Goal: Task Accomplishment & Management: Use online tool/utility

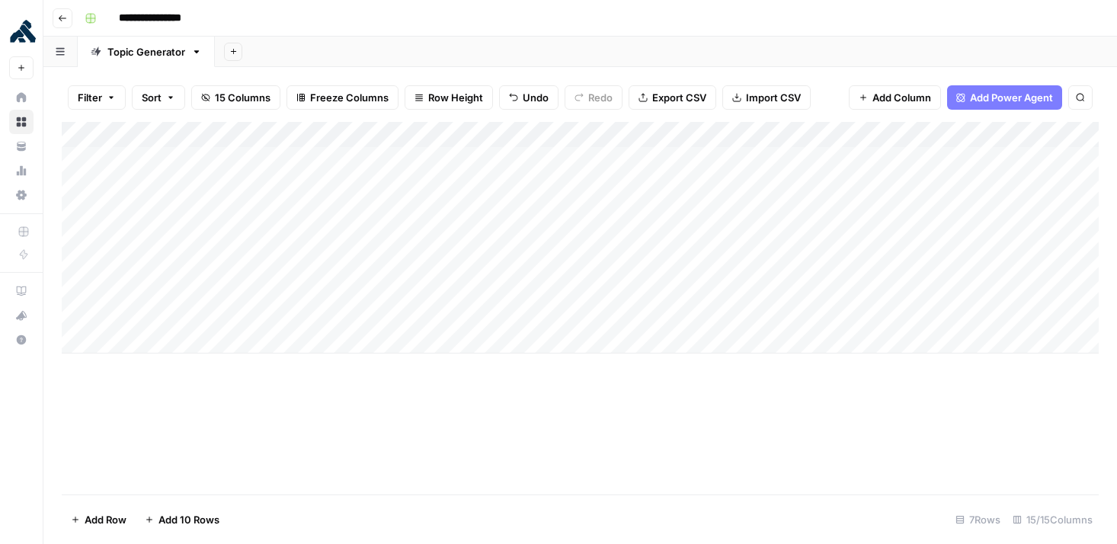
click at [779, 317] on div "Add Column" at bounding box center [580, 238] width 1037 height 232
type textarea "**********"
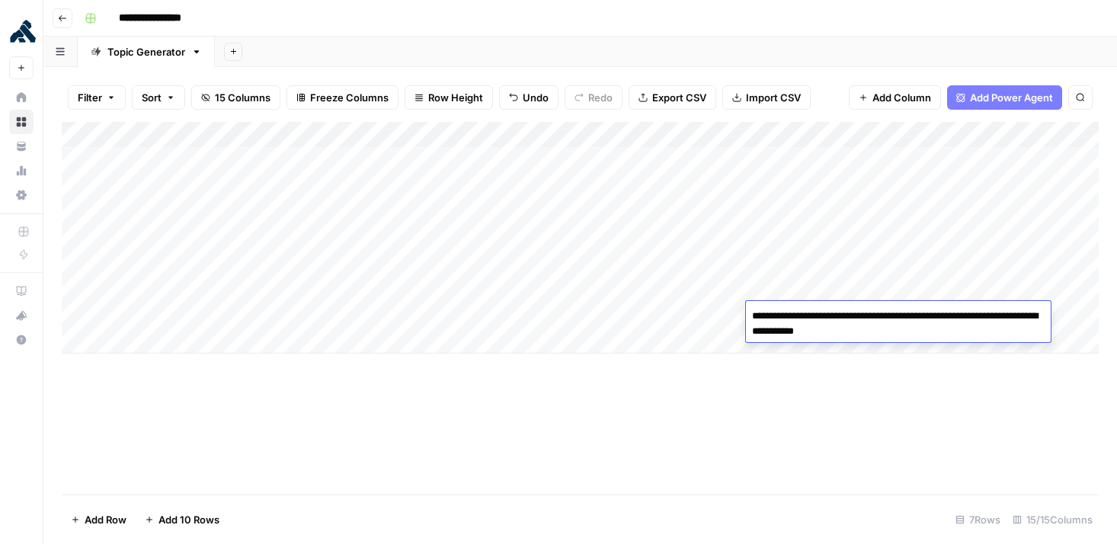
click at [749, 416] on div "Add Column" at bounding box center [580, 308] width 1037 height 372
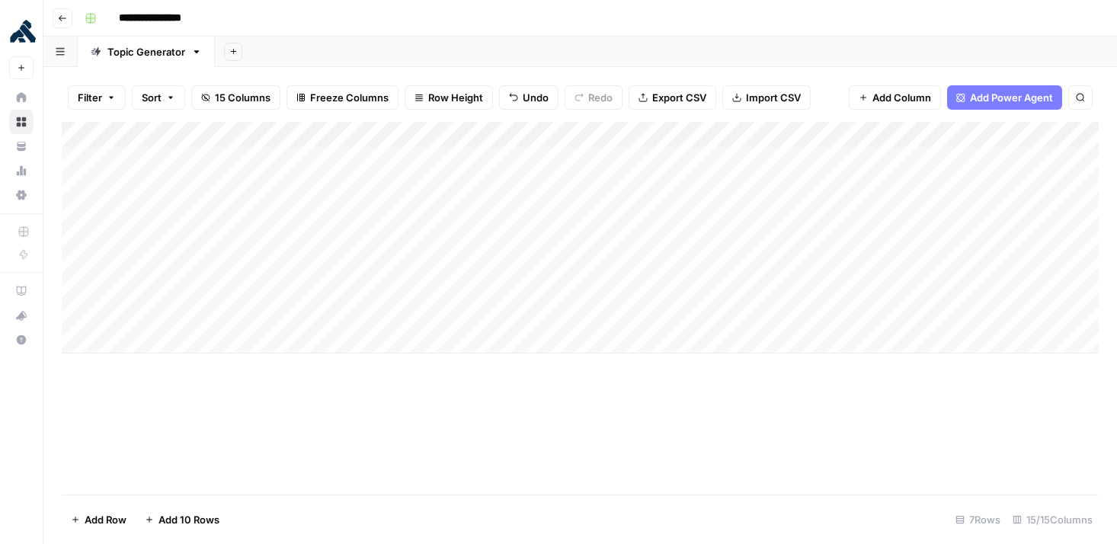
click at [916, 312] on div "Add Column" at bounding box center [580, 238] width 1037 height 232
type textarea "**********"
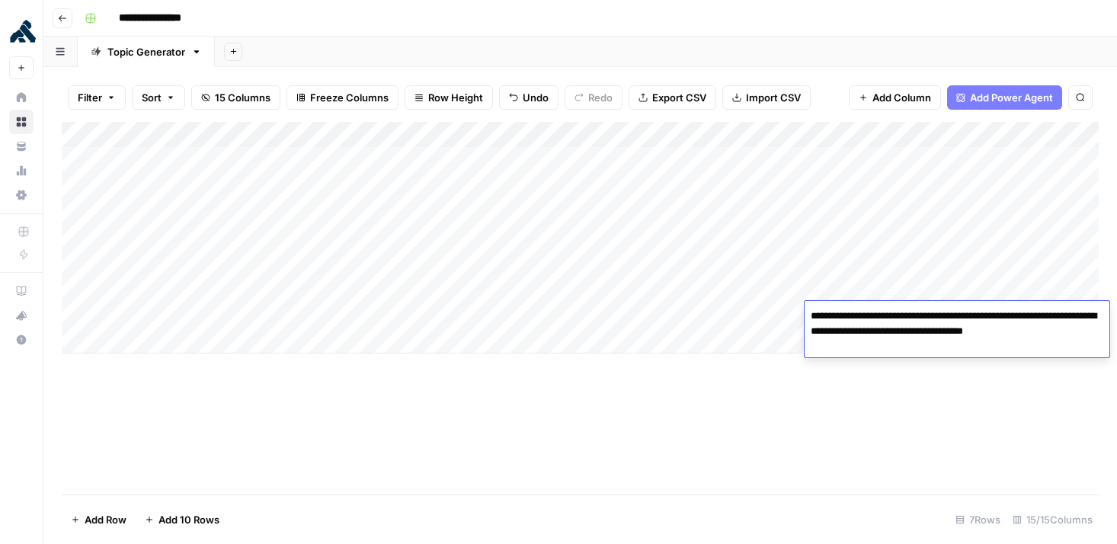
click at [731, 423] on div "Add Column" at bounding box center [580, 308] width 1037 height 372
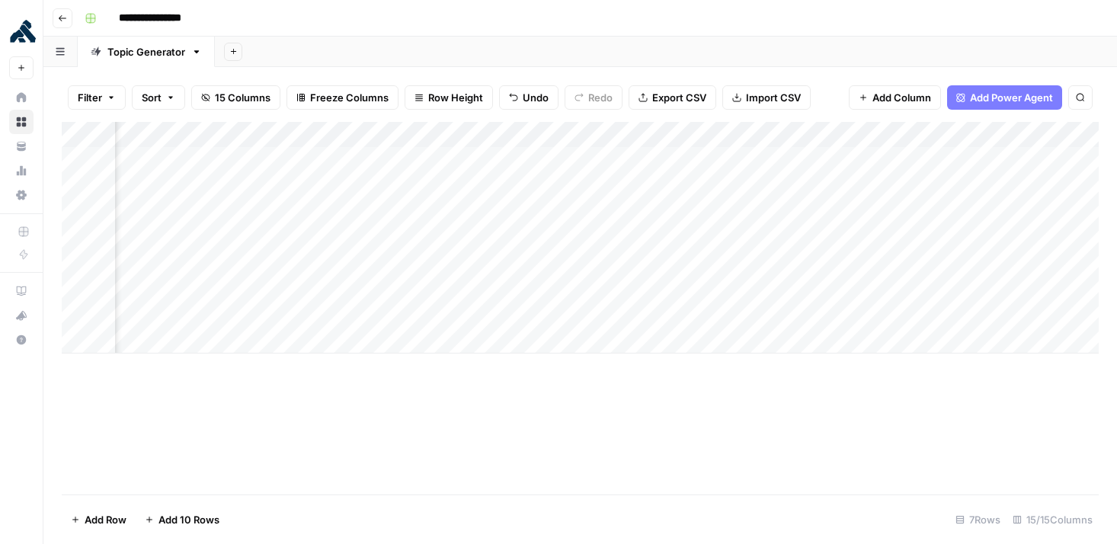
scroll to position [0, 763]
click at [580, 317] on div "Add Column" at bounding box center [580, 238] width 1037 height 232
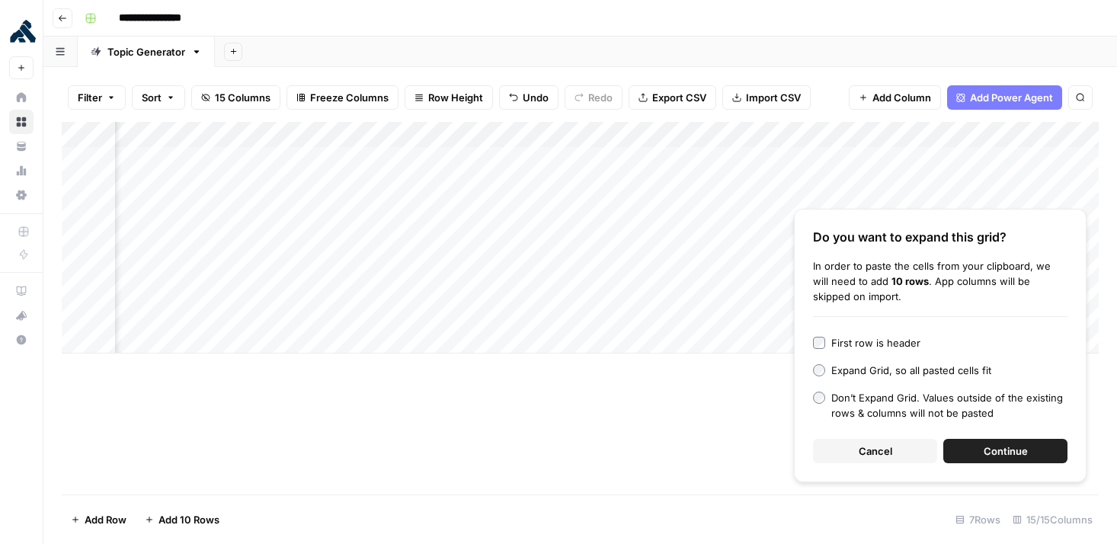
click at [641, 464] on div "Add Column Do you want to expand this grid? In order to paste the cells from yo…" at bounding box center [580, 308] width 1037 height 372
click at [885, 460] on button "Cancel" at bounding box center [875, 451] width 124 height 24
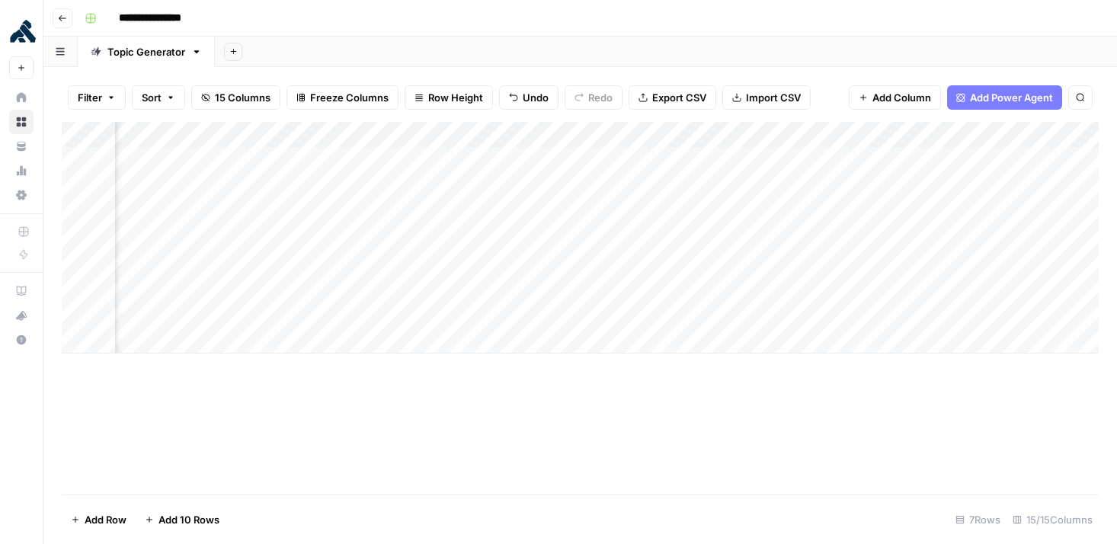
click at [323, 315] on div "Add Column" at bounding box center [580, 238] width 1037 height 232
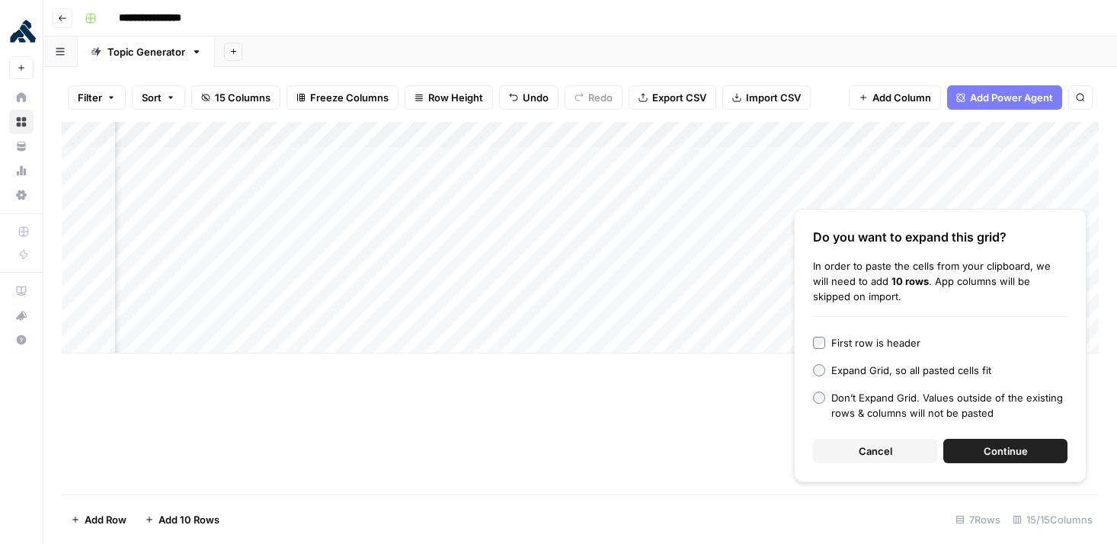
click at [905, 450] on button "Cancel" at bounding box center [875, 451] width 124 height 24
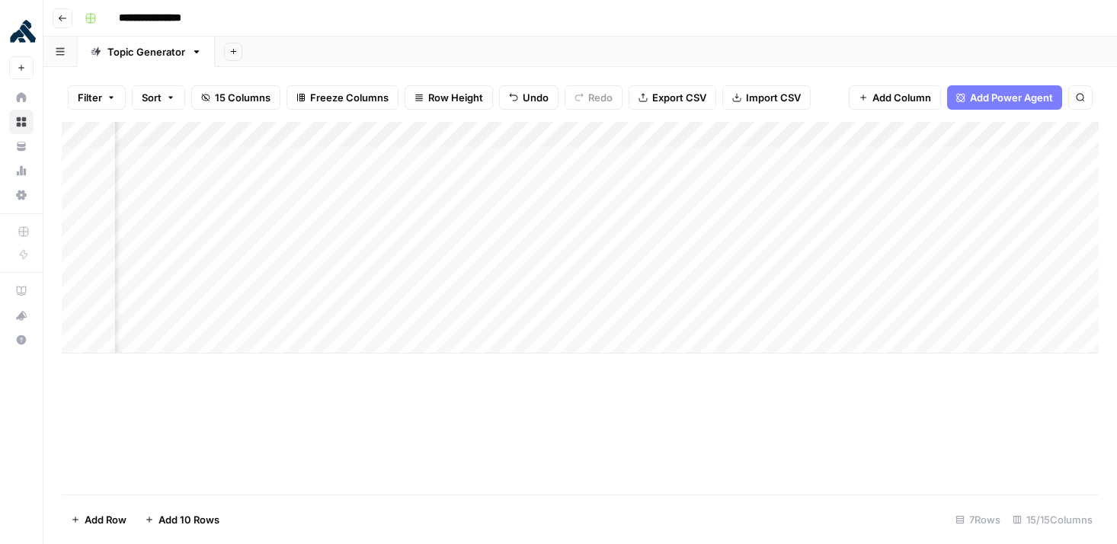
click at [308, 317] on div "Add Column" at bounding box center [580, 238] width 1037 height 232
click at [308, 317] on textarea at bounding box center [379, 315] width 244 height 21
type textarea "**********"
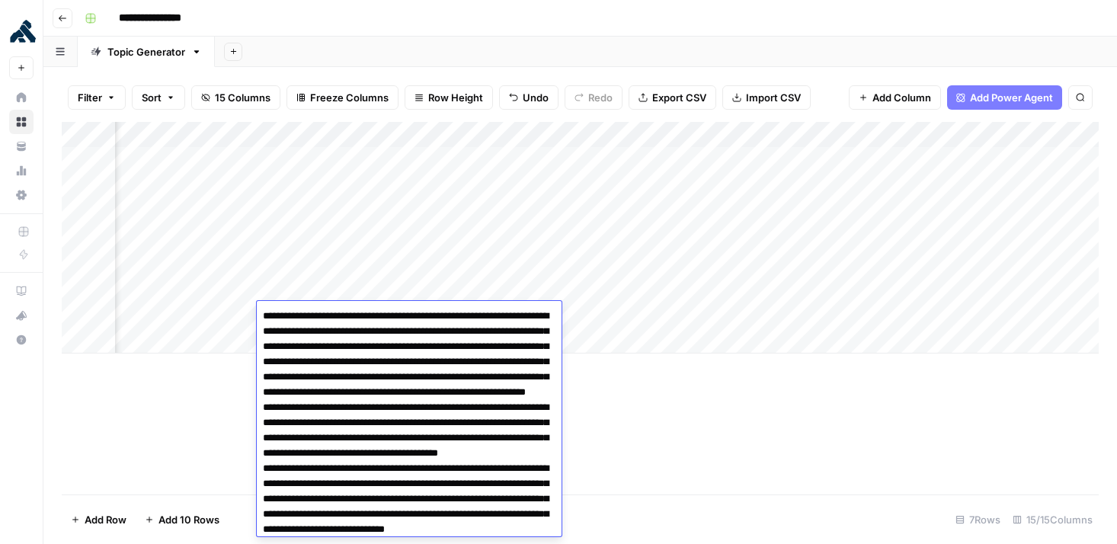
scroll to position [349, 0]
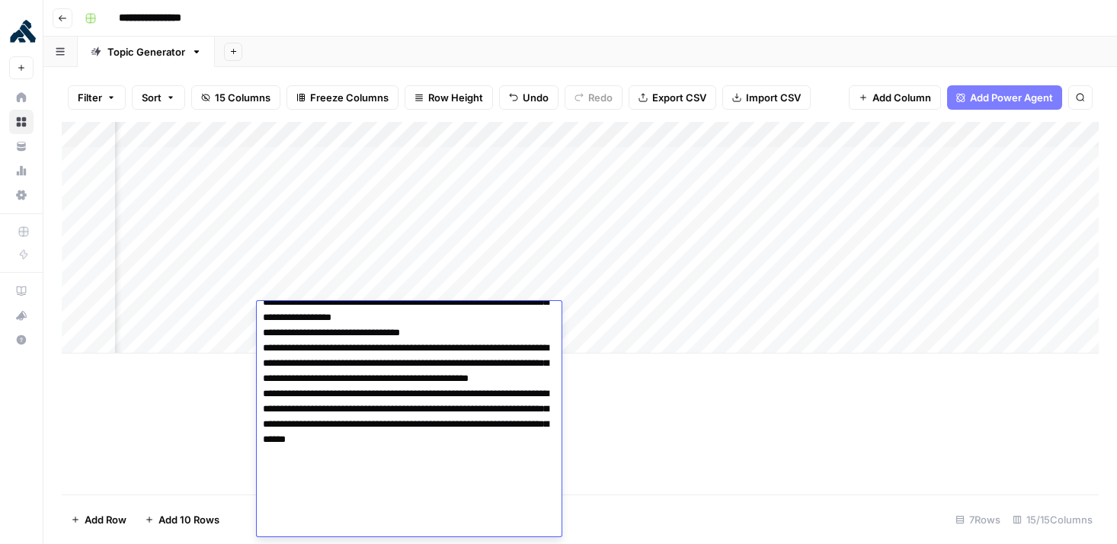
click at [735, 394] on div "Add Column" at bounding box center [580, 308] width 1037 height 372
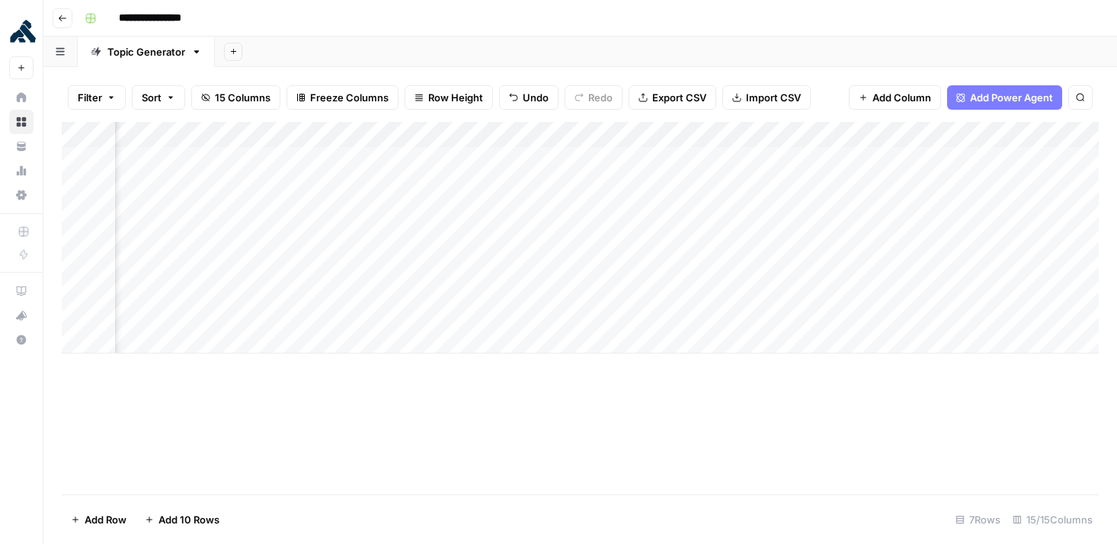
click at [599, 314] on div "Add Column" at bounding box center [580, 238] width 1037 height 232
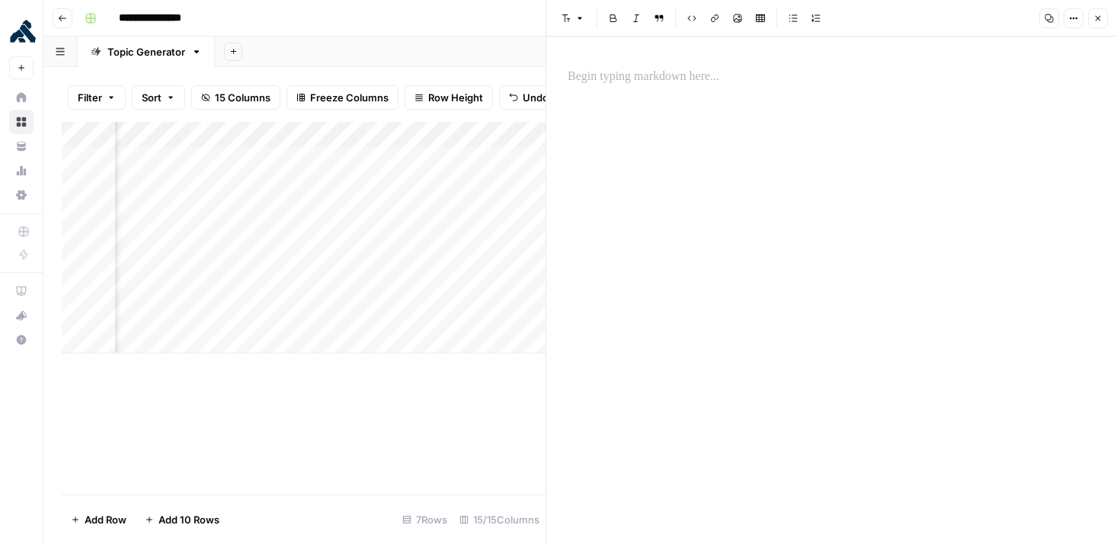
click at [478, 395] on div "Add Column" at bounding box center [304, 308] width 484 height 372
click at [1096, 22] on icon "button" at bounding box center [1097, 18] width 9 height 9
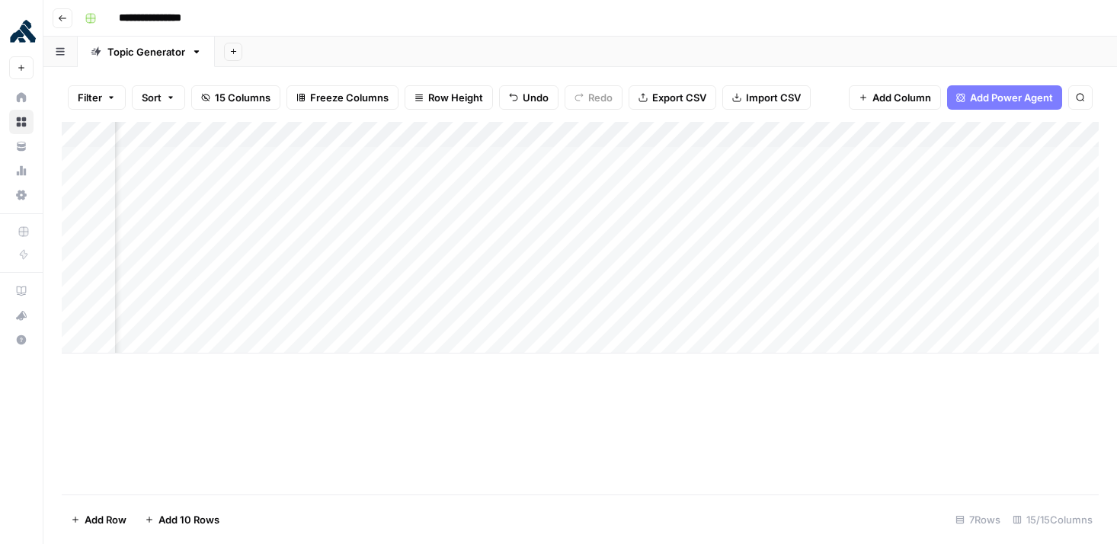
click at [711, 311] on div "Add Column" at bounding box center [580, 238] width 1037 height 232
type textarea "**********"
click at [540, 458] on div "Add Column" at bounding box center [580, 308] width 1037 height 372
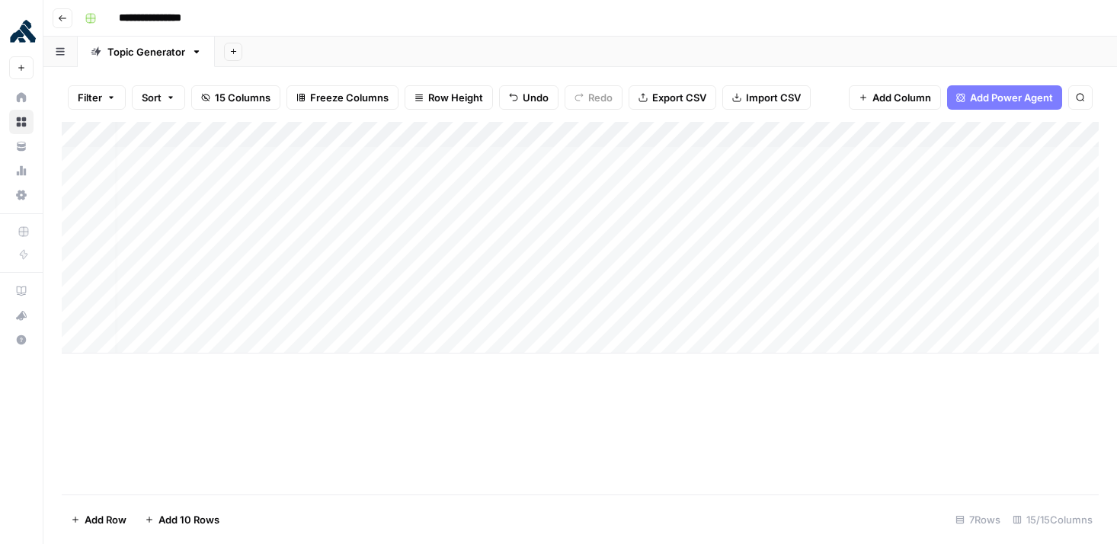
scroll to position [0, 19]
click at [798, 317] on div "Add Column" at bounding box center [580, 238] width 1037 height 232
click at [904, 308] on div "Add Column" at bounding box center [580, 238] width 1037 height 232
click at [1017, 322] on div "Add Column" at bounding box center [580, 238] width 1037 height 232
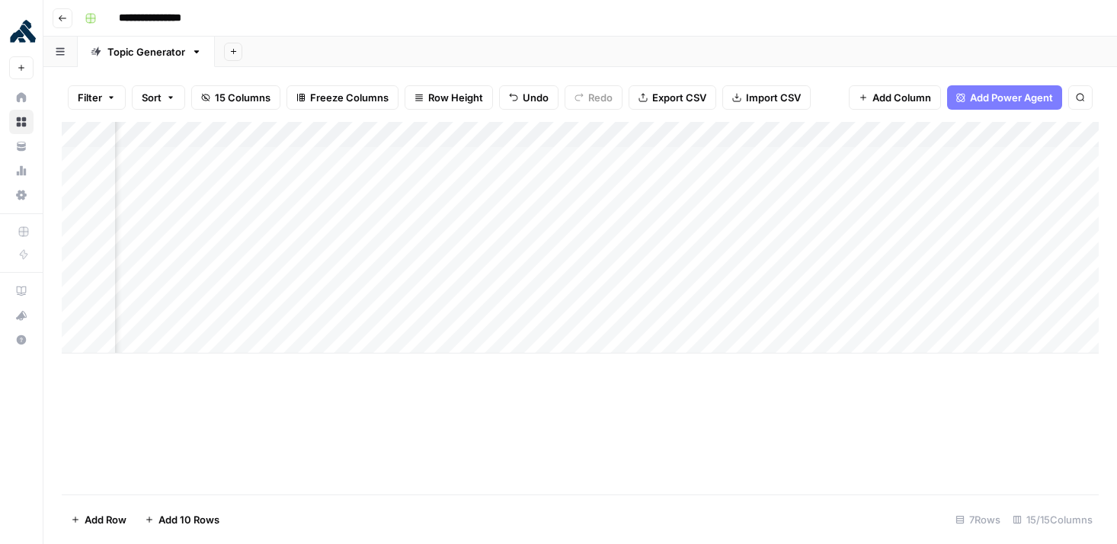
click at [982, 318] on div "Add Column" at bounding box center [580, 238] width 1037 height 232
click at [979, 289] on div "Add Column" at bounding box center [580, 238] width 1037 height 232
type textarea "**********"
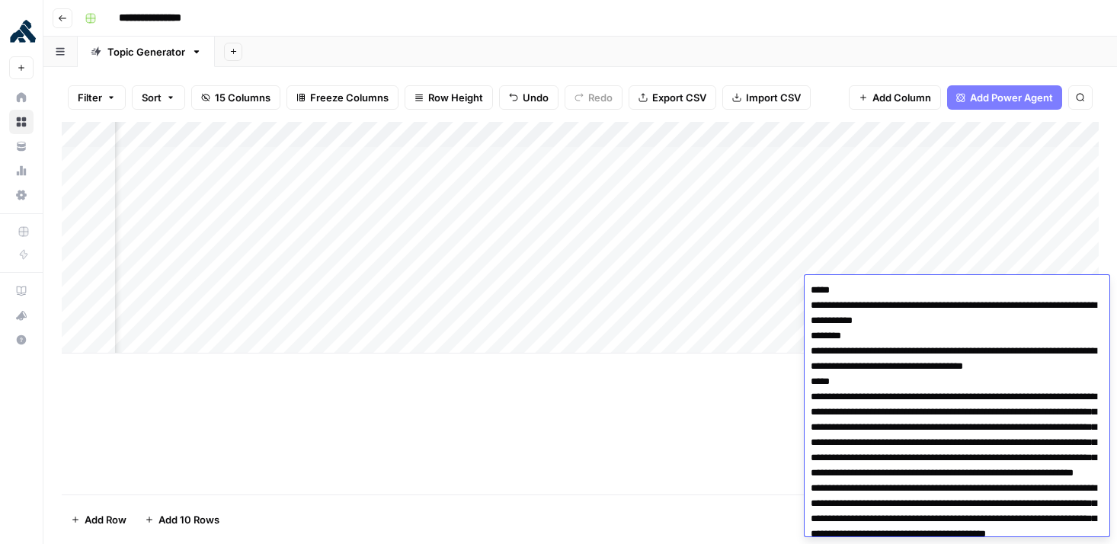
scroll to position [475, 0]
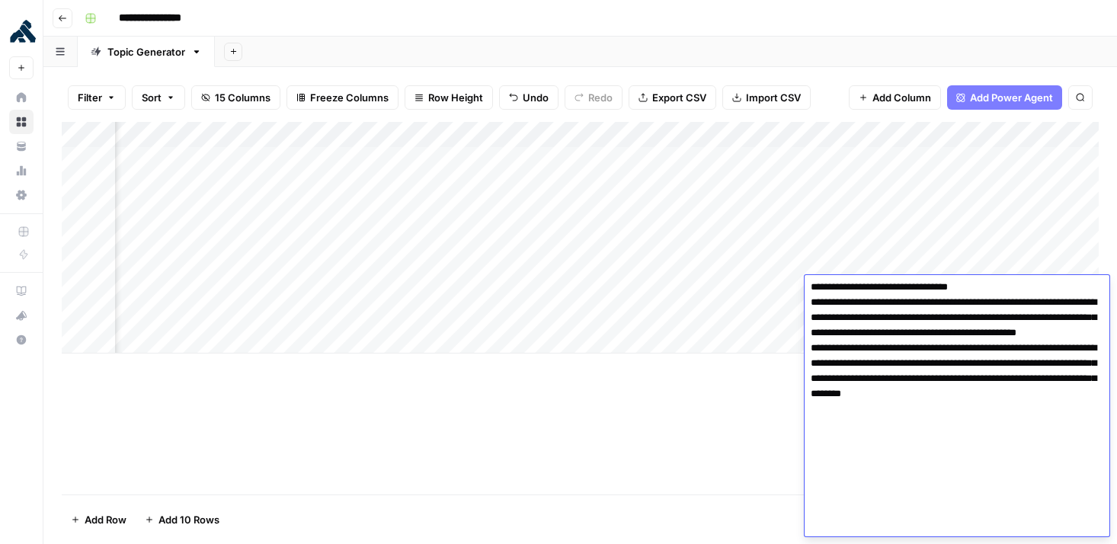
click at [699, 440] on div "Add Column" at bounding box center [580, 308] width 1037 height 372
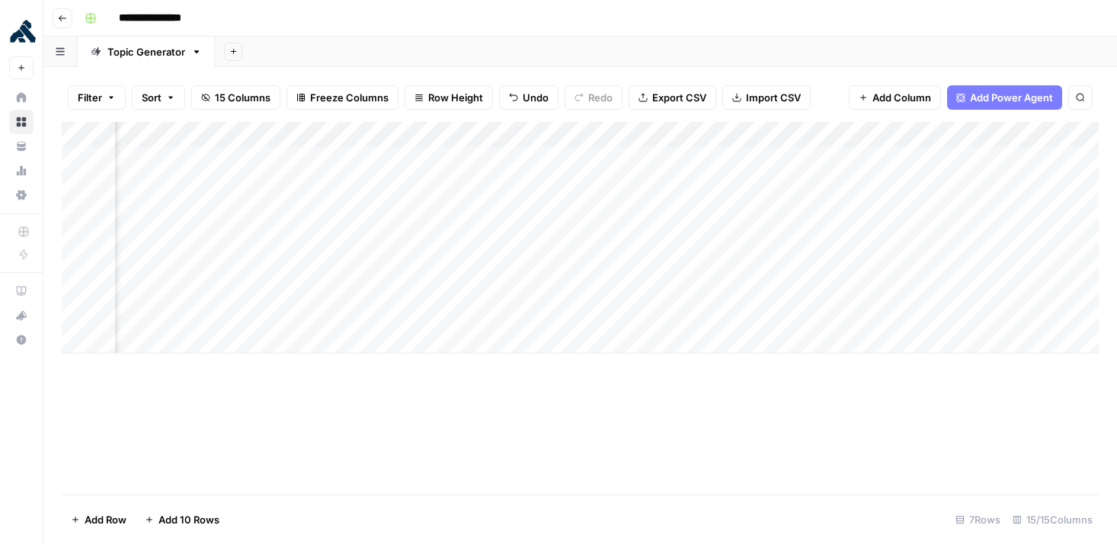
scroll to position [0, 832]
click at [795, 289] on div "Add Column" at bounding box center [580, 238] width 1037 height 232
